Goal: Information Seeking & Learning: Check status

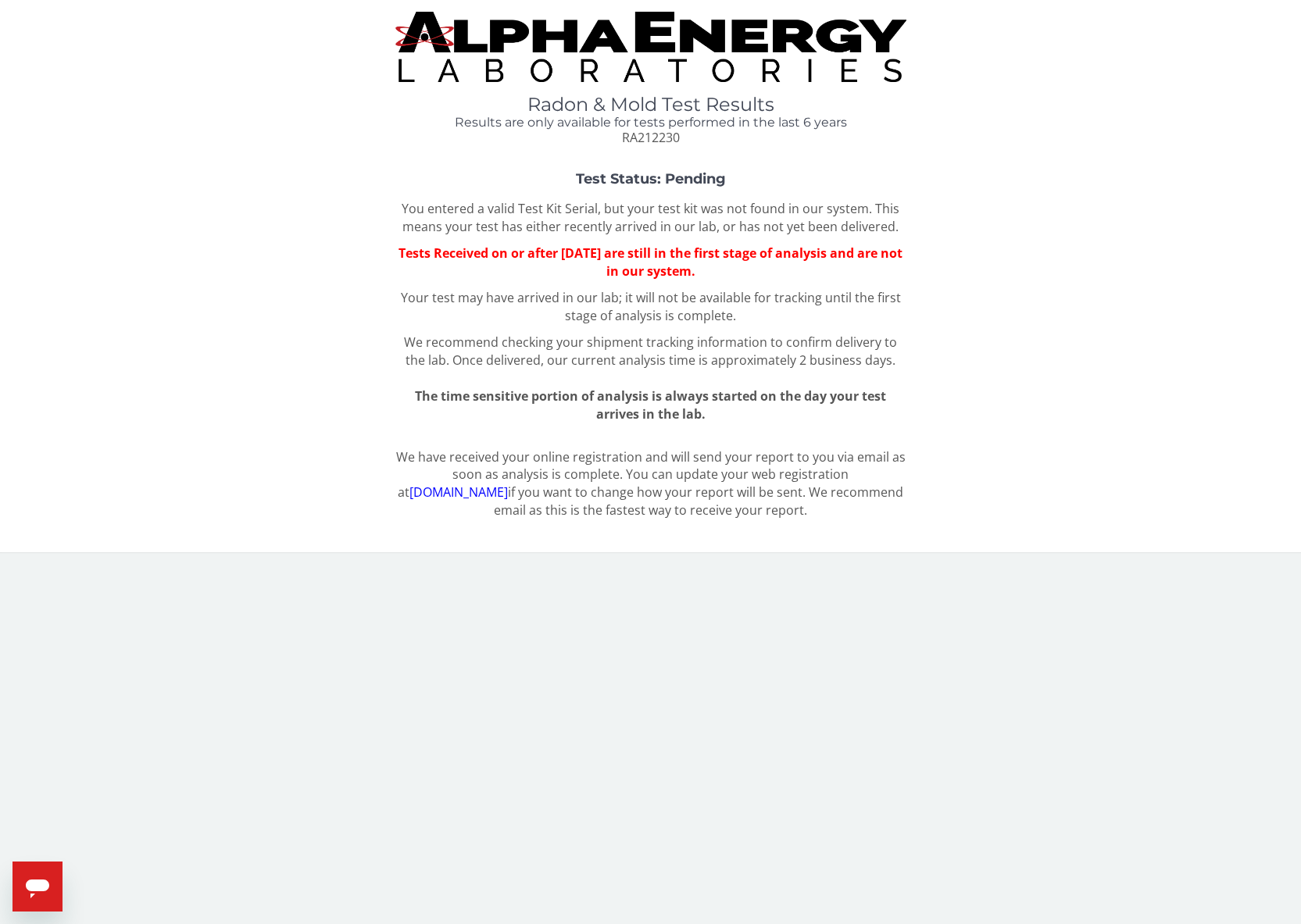
click at [310, 220] on div "Test Status: Pending You entered a valid Test Kit Serial, but your test kit was…" at bounding box center [650, 297] width 1278 height 251
click at [323, 113] on div "Radon & Mold Test Results Results are only available for tests performed in the…" at bounding box center [650, 79] width 1278 height 135
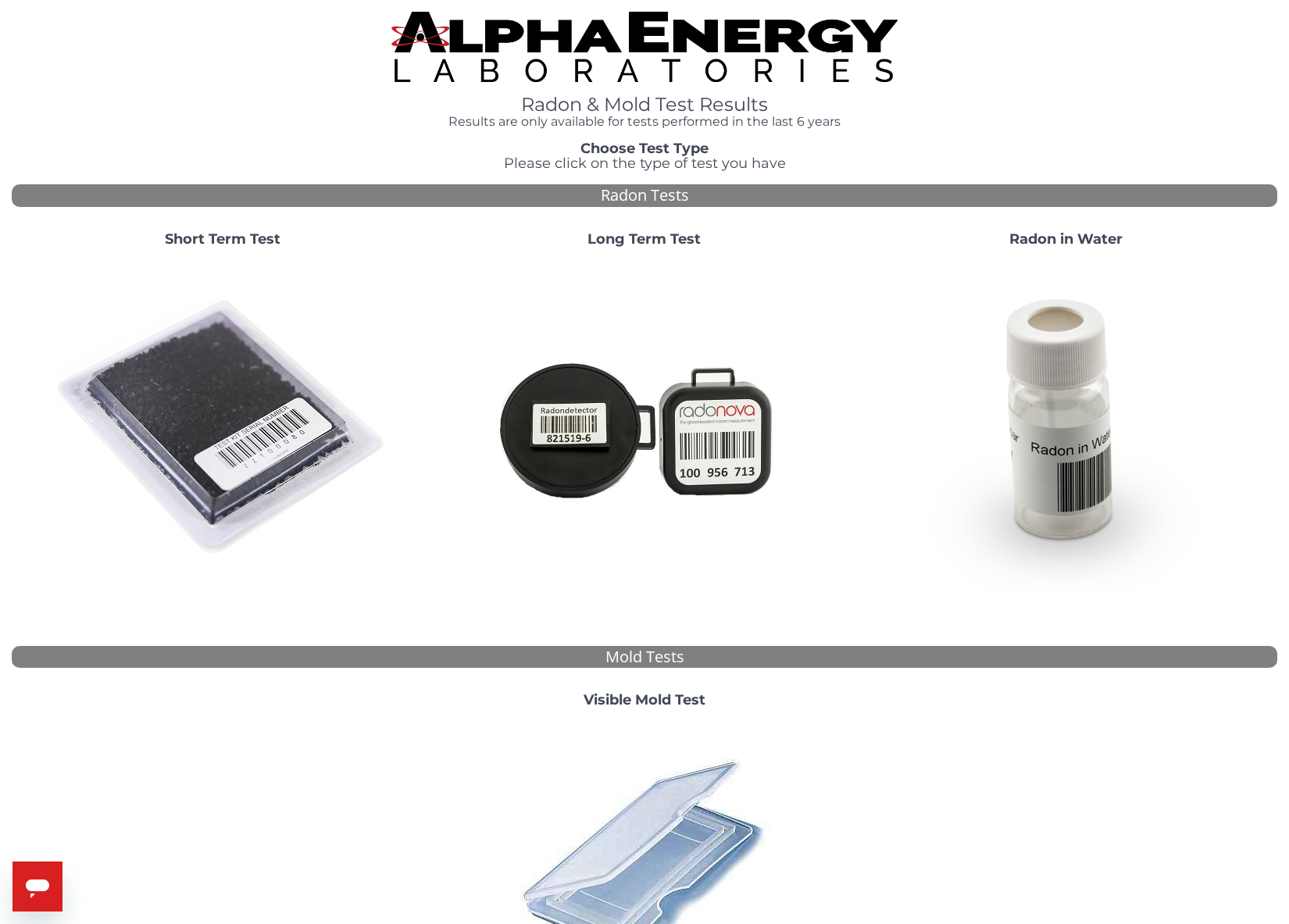
click at [270, 390] on img at bounding box center [223, 428] width 336 height 336
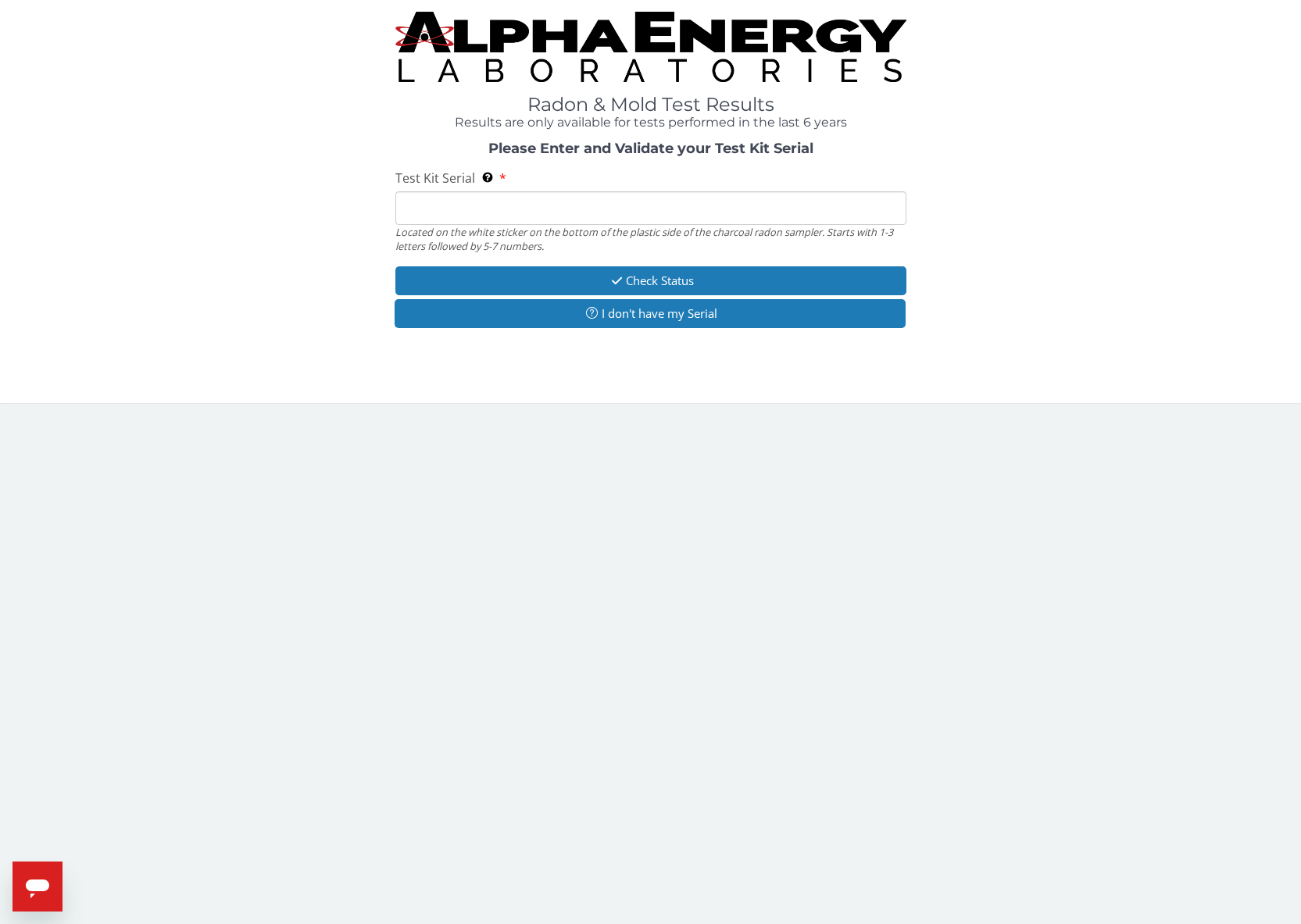
click at [526, 215] on input "Test Kit Serial Located on the white sticker on the bottom of the plastic side …" at bounding box center [650, 208] width 511 height 34
type input "RA212230"
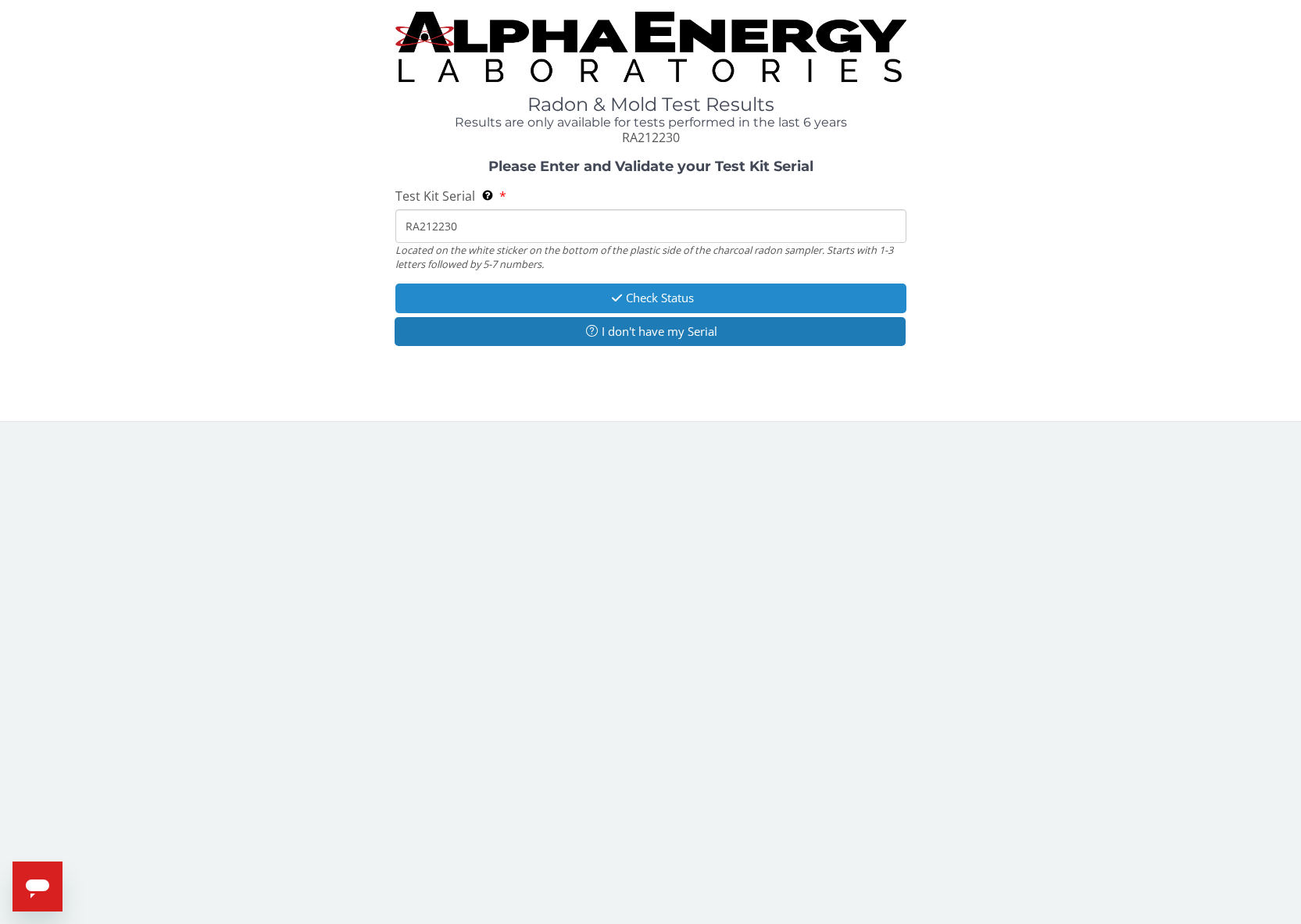
click at [534, 297] on button "Check Status" at bounding box center [650, 298] width 511 height 29
